Goal: Task Accomplishment & Management: Manage account settings

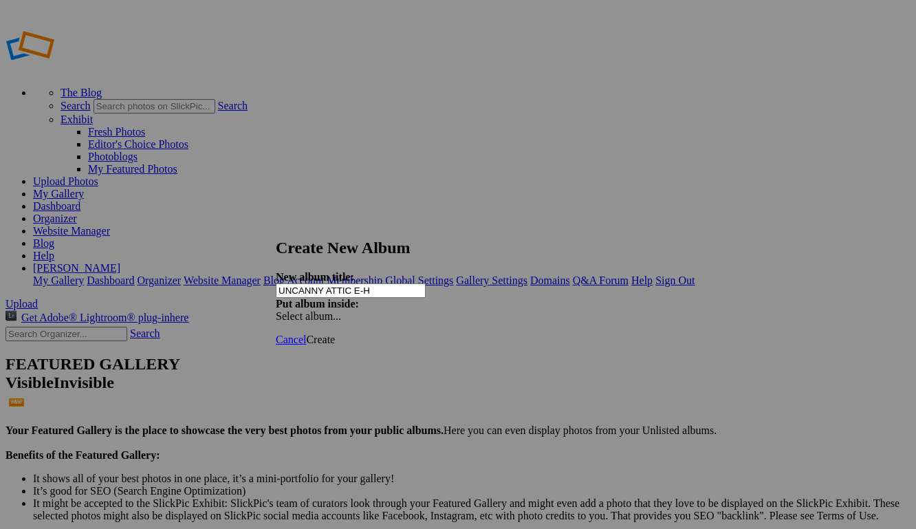
type input "UNCANNY ATTIC E-H"
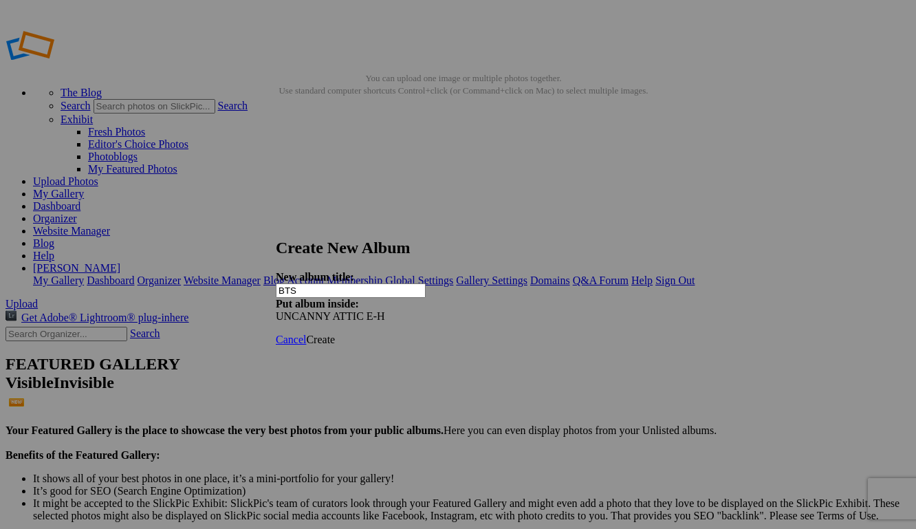
type input "BTS"
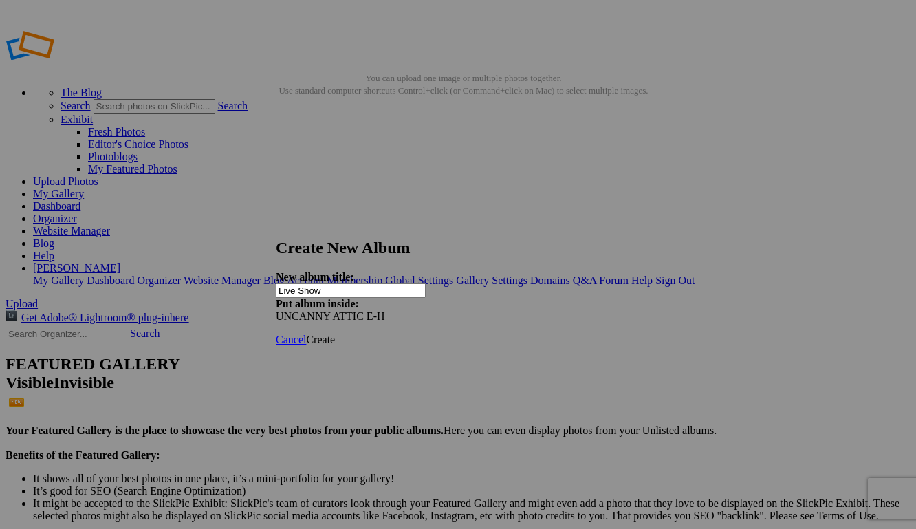
type input "Live Show"
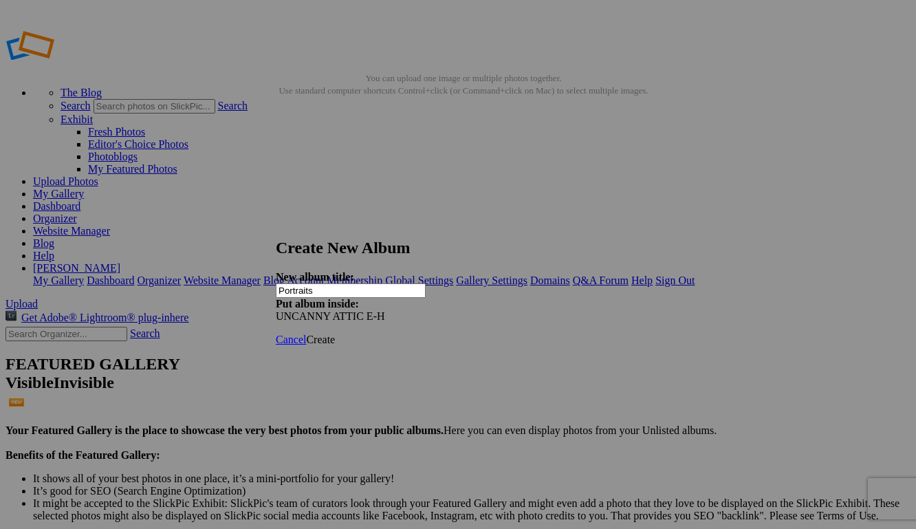
type input "Portraits"
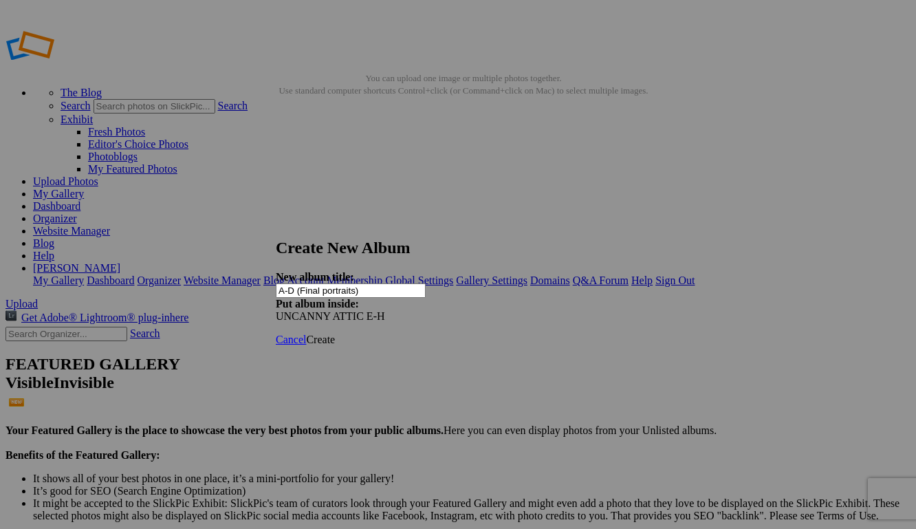
type input "A-D (Final portraits)"
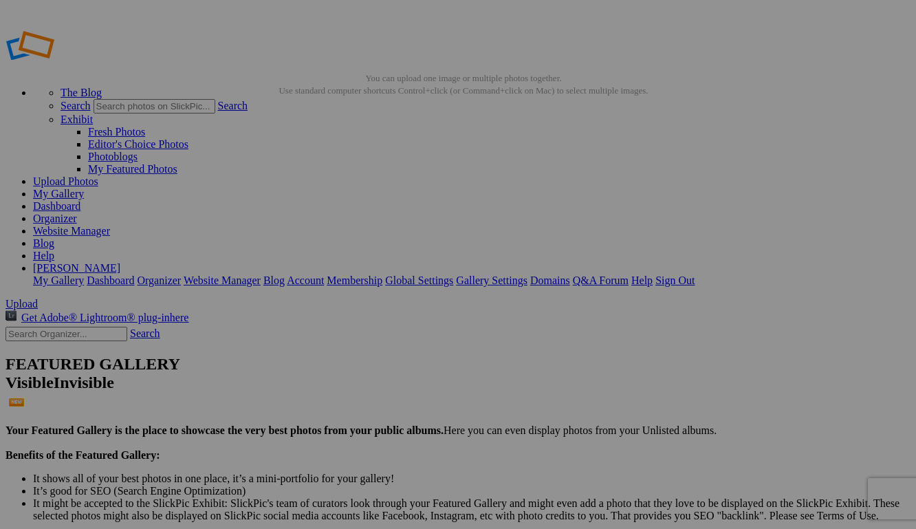
type input "Portraits (EH Proofs)"
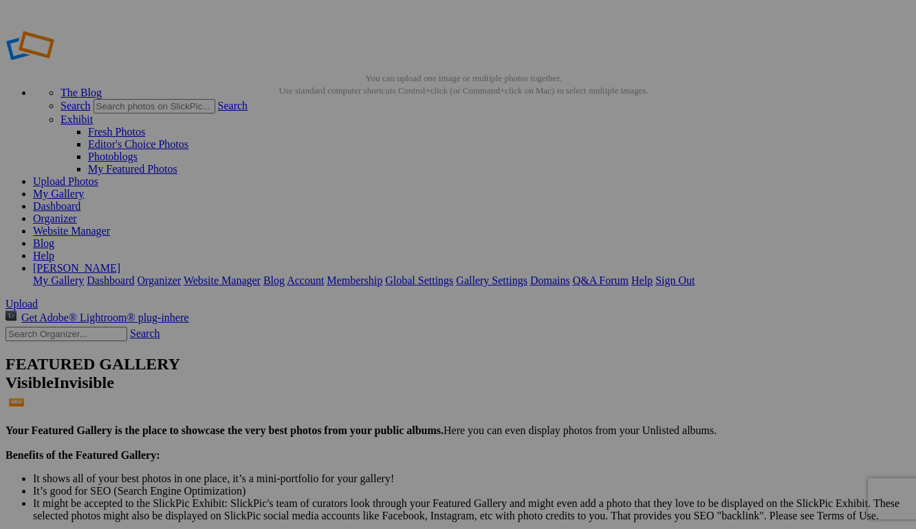
click at [345, 336] on span "Close" at bounding box center [332, 342] width 25 height 12
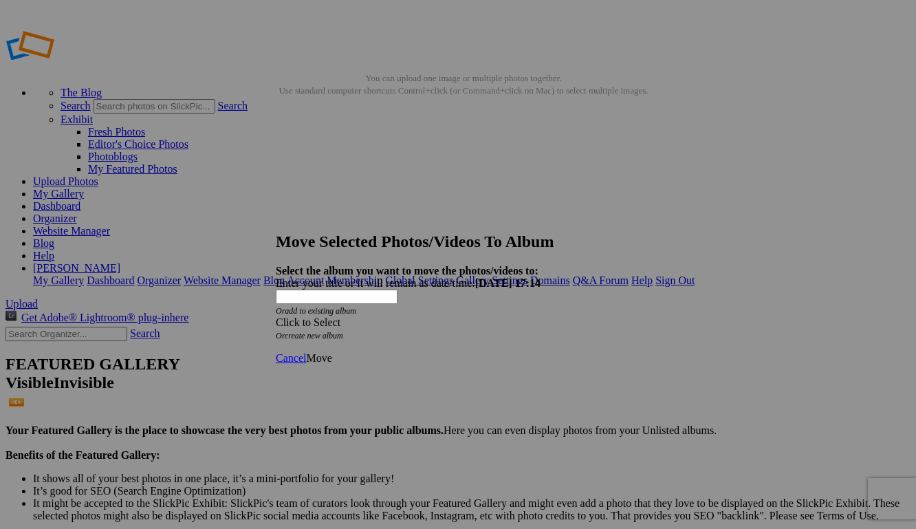
click at [393, 316] on div "Click to Select" at bounding box center [458, 322] width 364 height 12
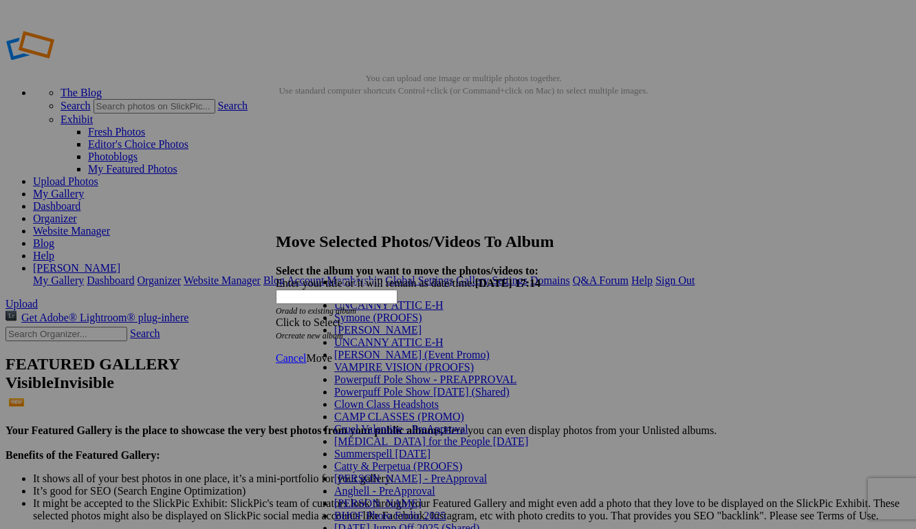
click at [382, 311] on span "UNCANNY ATTIC E-H" at bounding box center [388, 305] width 109 height 12
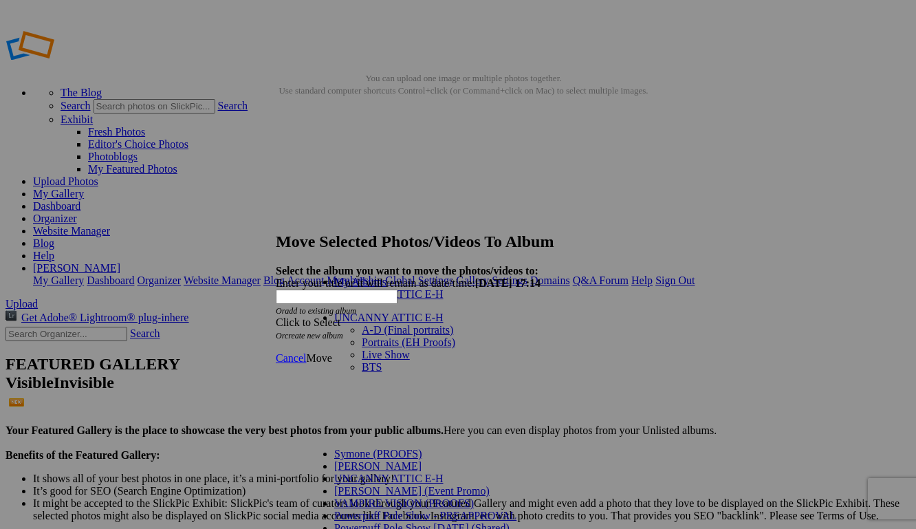
click at [406, 346] on link "Portraits (EH Proofs)" at bounding box center [408, 342] width 93 height 12
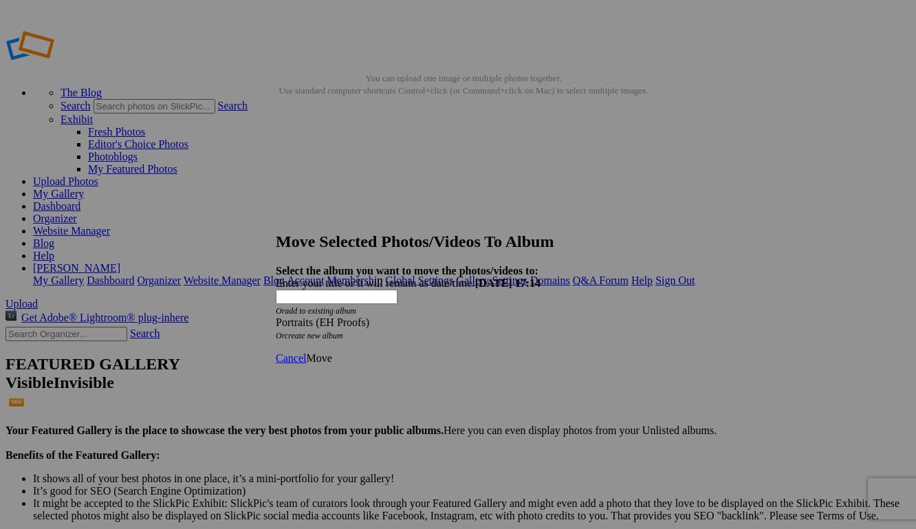
click at [331, 352] on span "Move" at bounding box center [318, 358] width 25 height 12
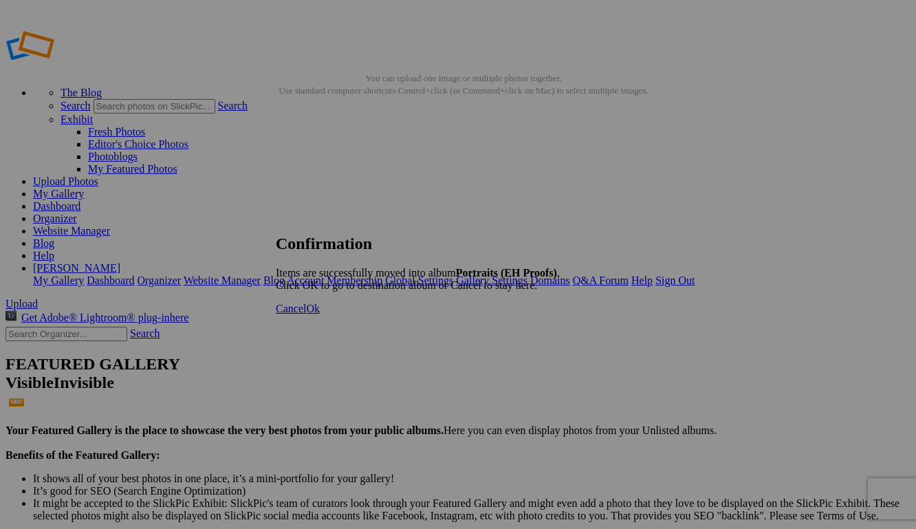
click at [320, 314] on span "Ok" at bounding box center [313, 308] width 14 height 12
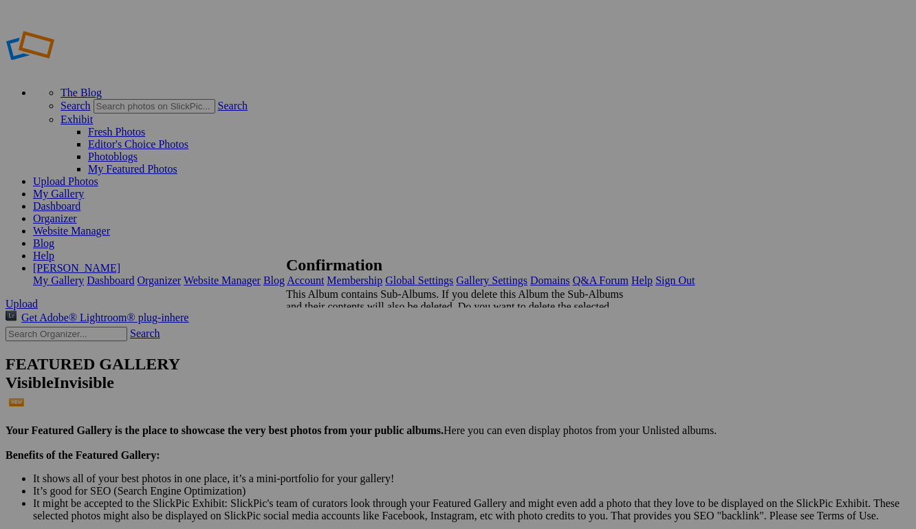
click at [332, 336] on span "Yes" at bounding box center [324, 342] width 16 height 12
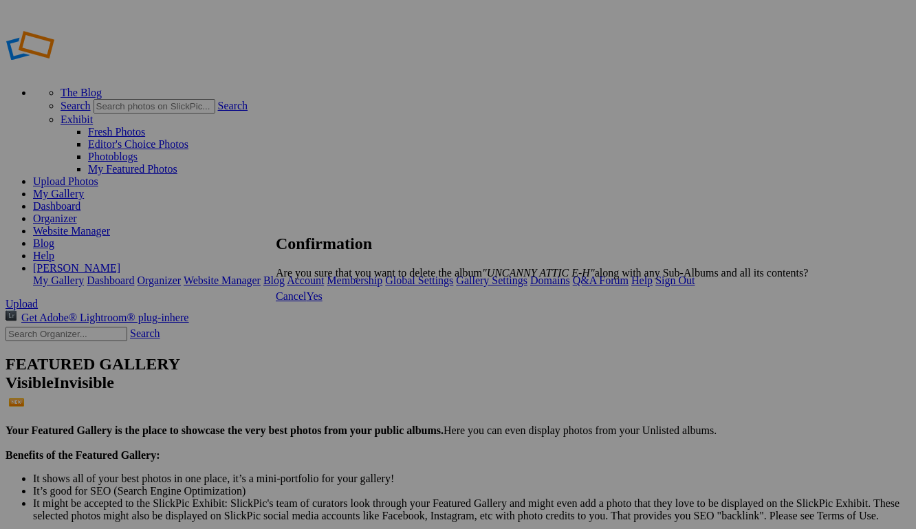
click at [322, 302] on span "Yes" at bounding box center [314, 296] width 16 height 12
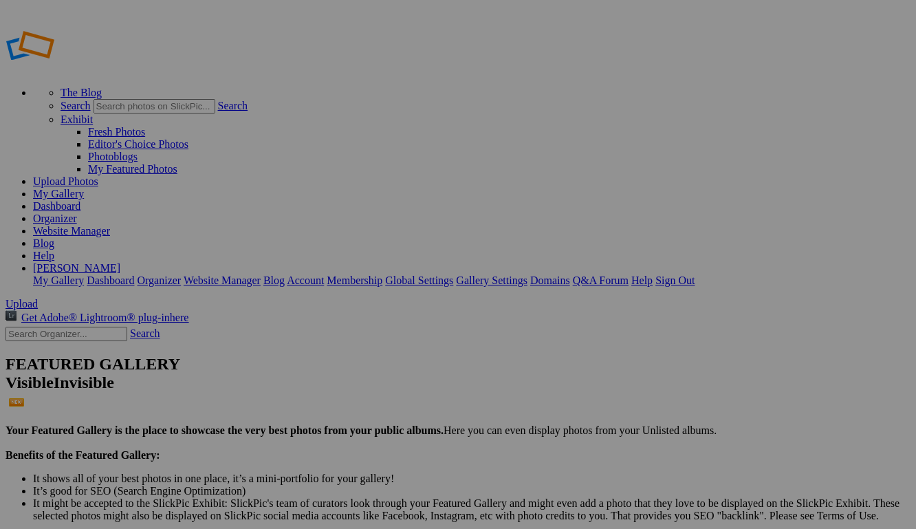
drag, startPoint x: 263, startPoint y: 76, endPoint x: 145, endPoint y: 76, distance: 118.2
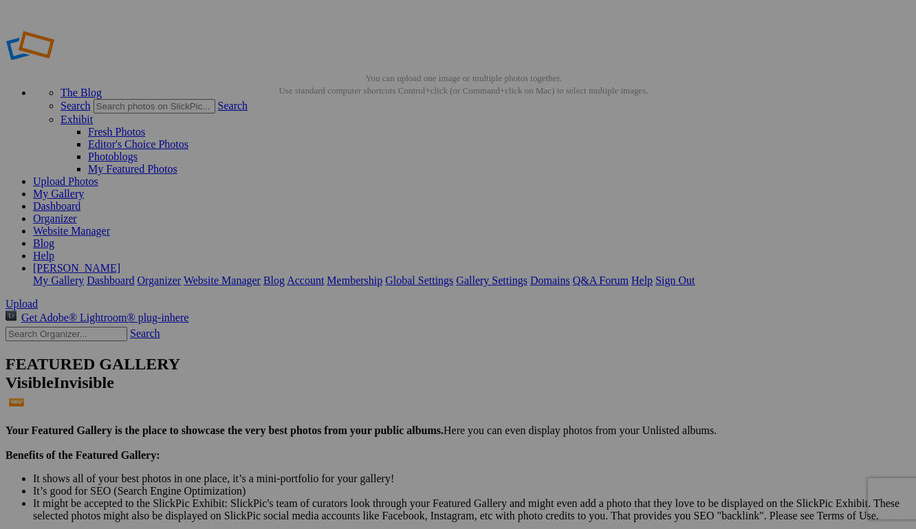
type input "E-H (Proofs)"
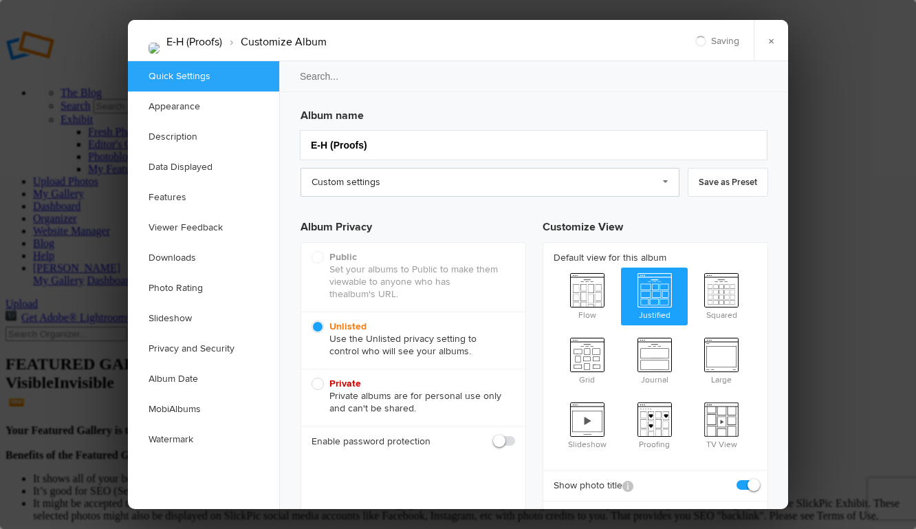
click at [399, 191] on link "Custom settings" at bounding box center [489, 182] width 379 height 29
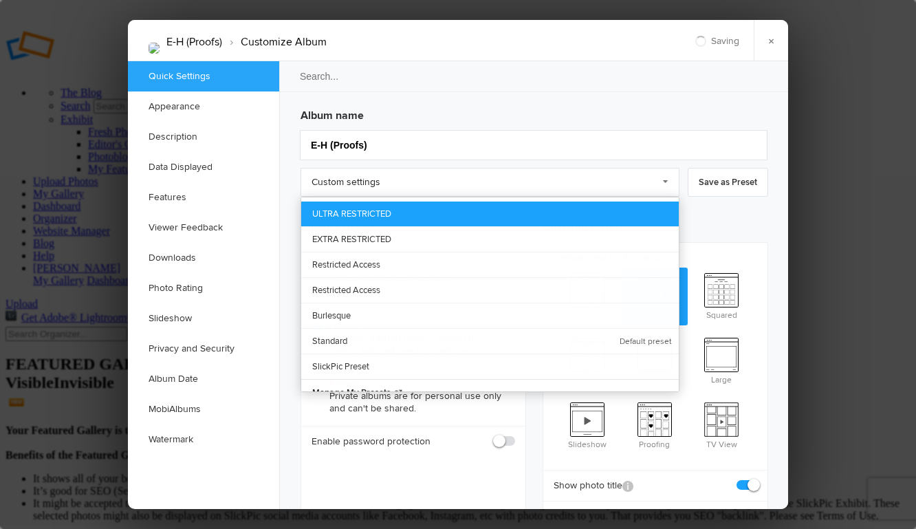
click at [377, 204] on link "ULTRA RESTRICTED" at bounding box center [489, 213] width 377 height 25
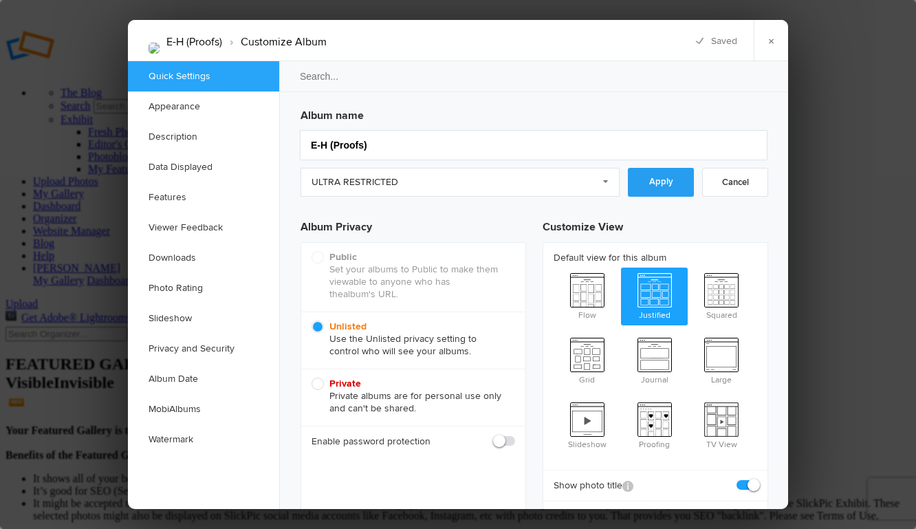
click at [658, 190] on link "Apply" at bounding box center [661, 182] width 66 height 29
checkbox input "false"
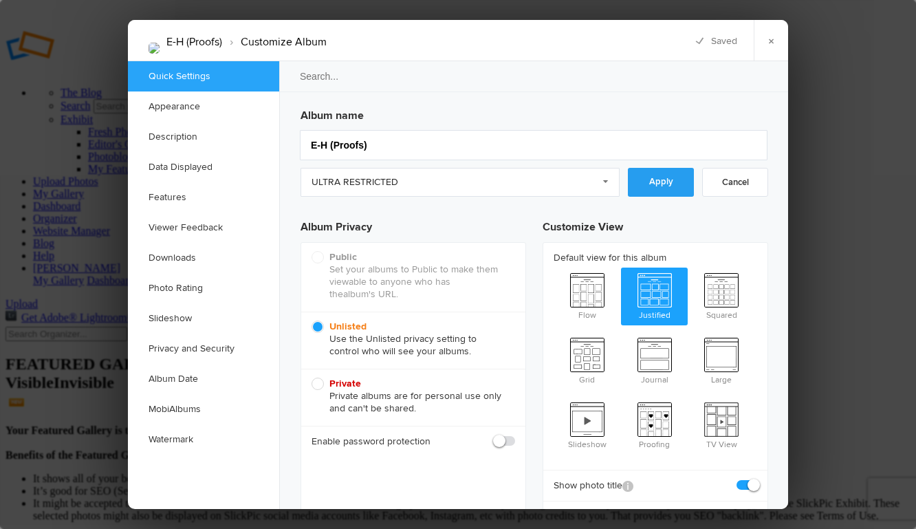
checkbox input "false"
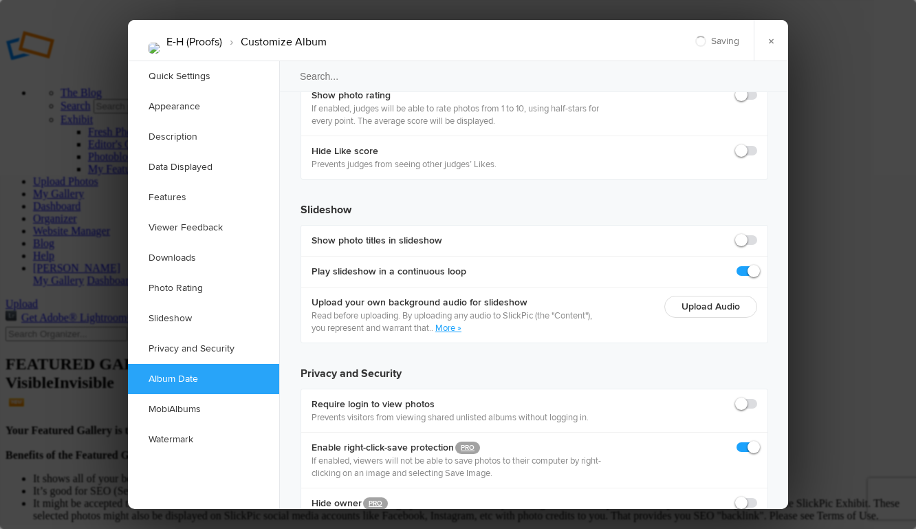
scroll to position [3044, 0]
checkbox input "true"
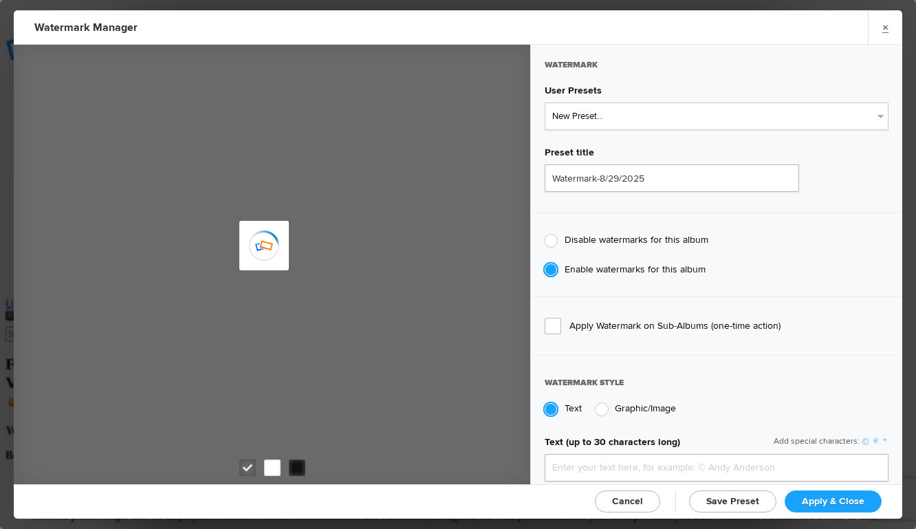
type input "genitophoto"
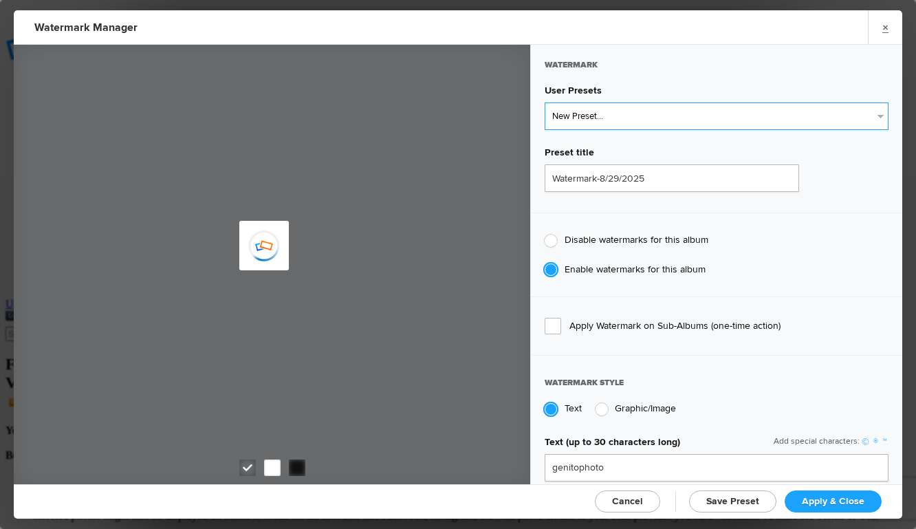
type input "Watermark-8/13/2022"
type input "0.13"
type input "89"
radio input "true"
radio input "false"
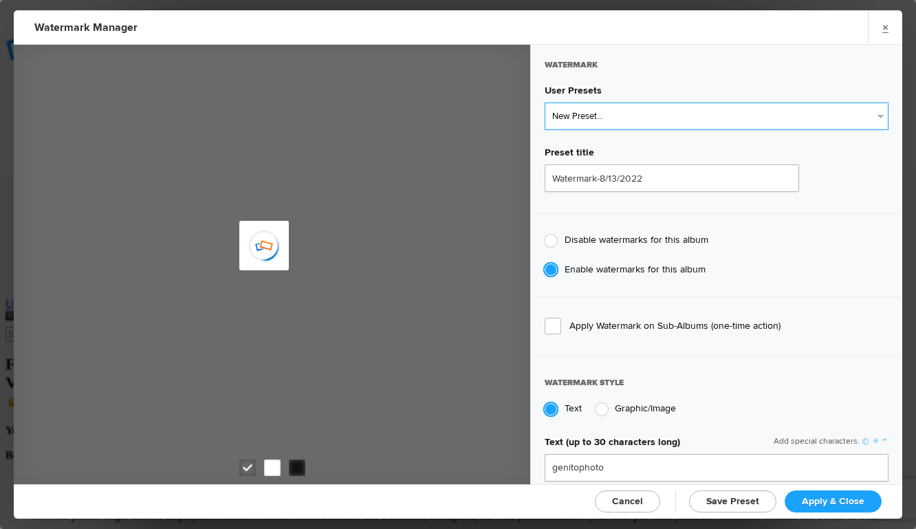
select select "2: Object"
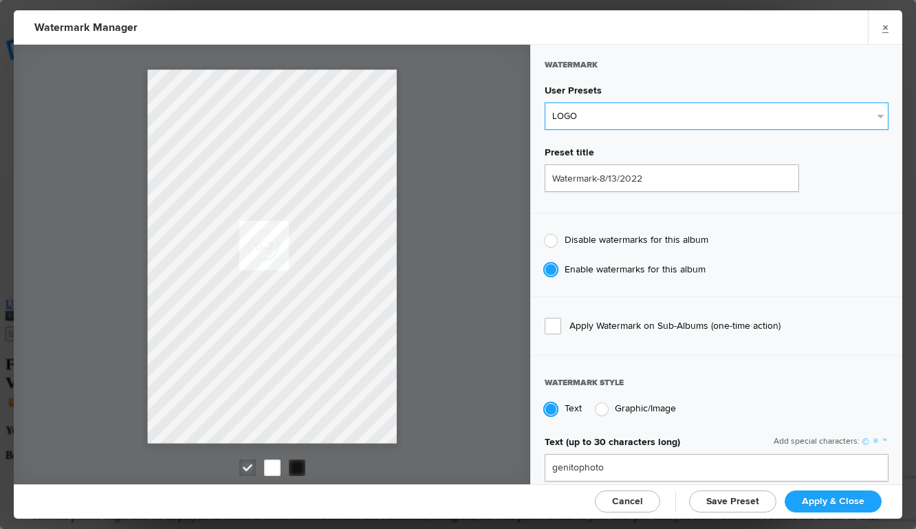
type input "LOGO"
radio input "false"
radio input "true"
type input "0.1"
type input "92"
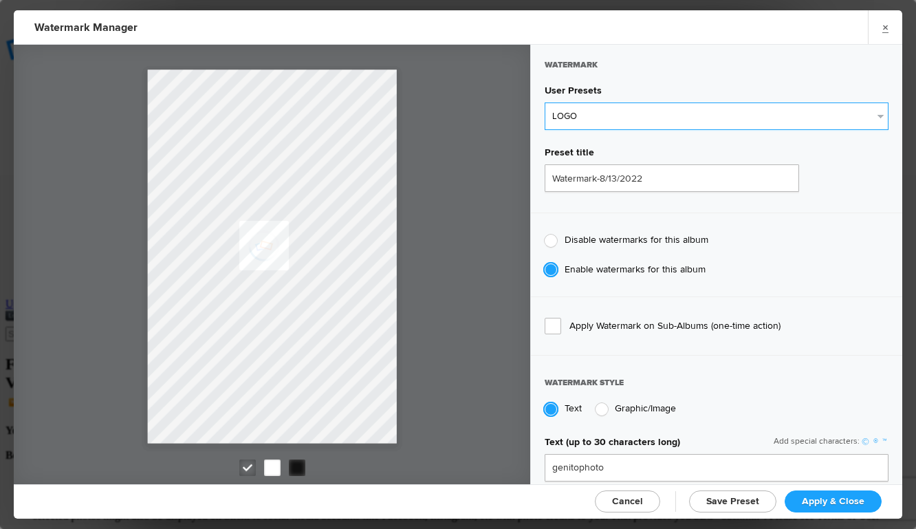
type input "0"
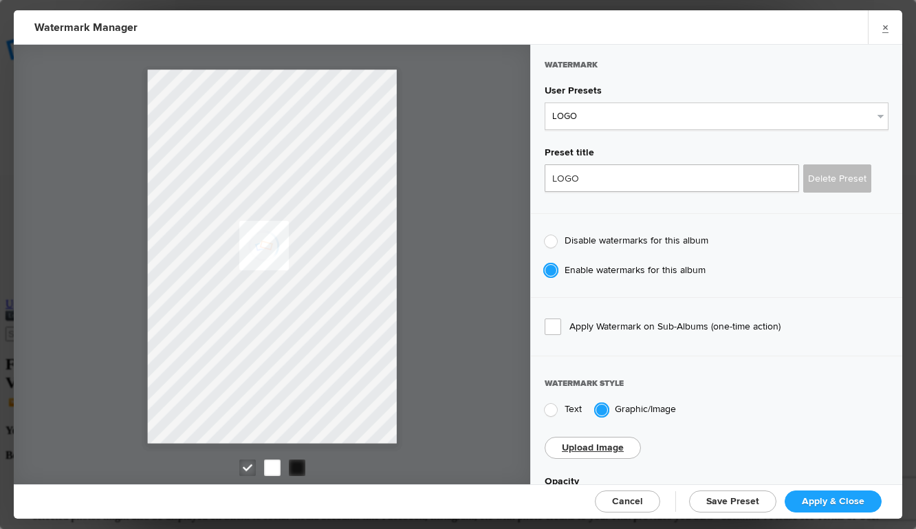
click at [829, 498] on span "Apply & Close" at bounding box center [833, 501] width 63 height 12
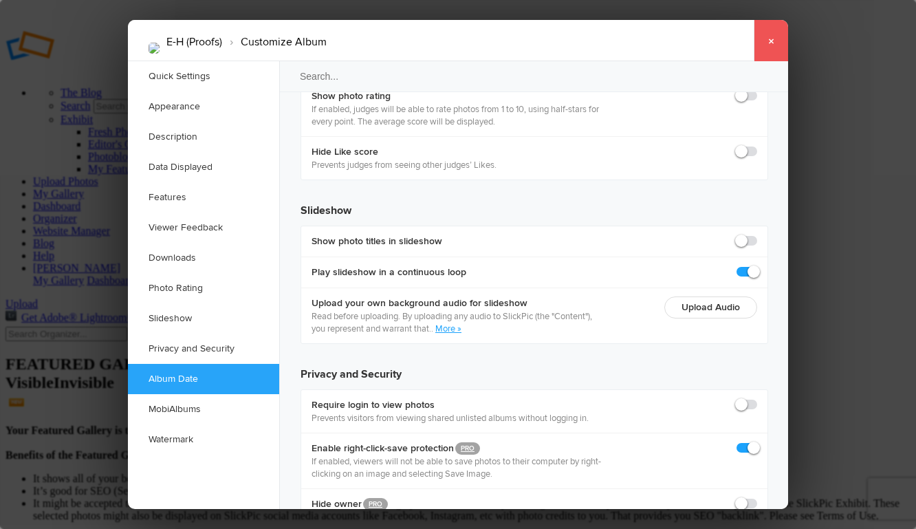
click at [770, 43] on link "×" at bounding box center [770, 40] width 34 height 41
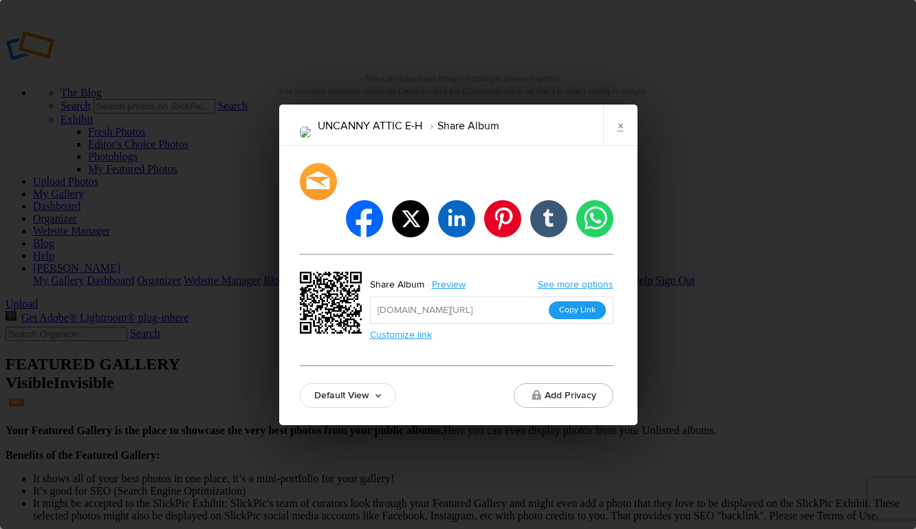
click at [575, 301] on button "Copy Link" at bounding box center [577, 310] width 57 height 18
